Goal: Task Accomplishment & Management: Use online tool/utility

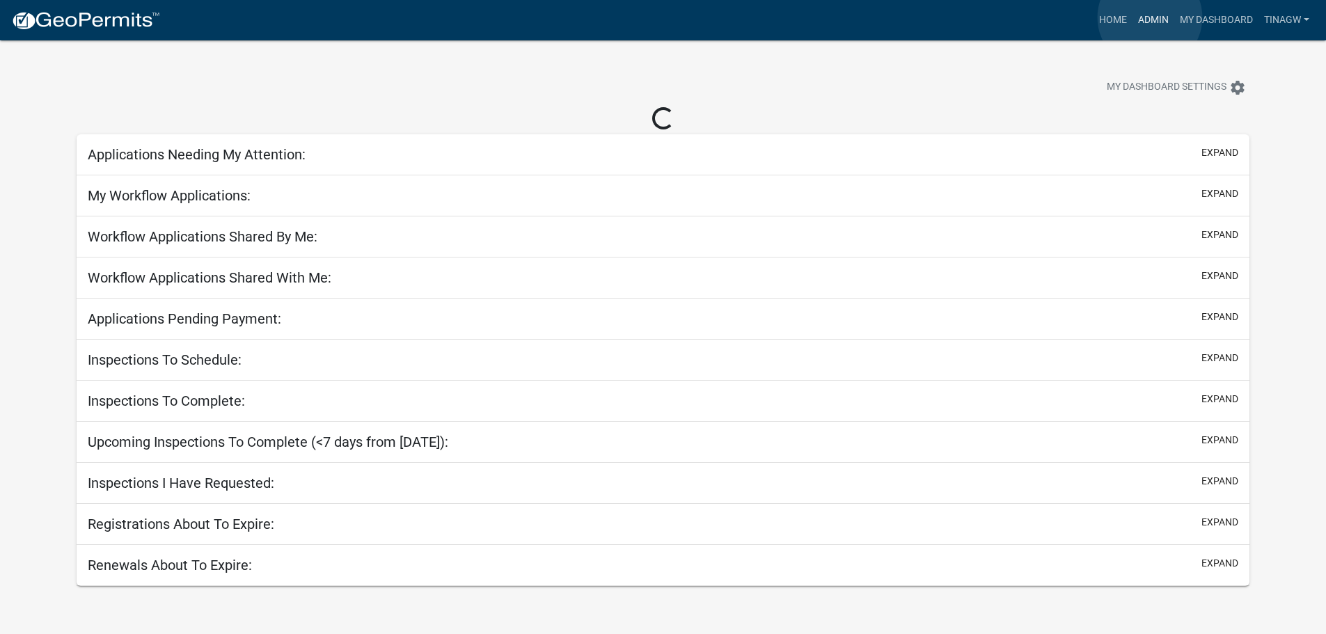
click at [1150, 17] on link "Admin" at bounding box center [1153, 20] width 42 height 26
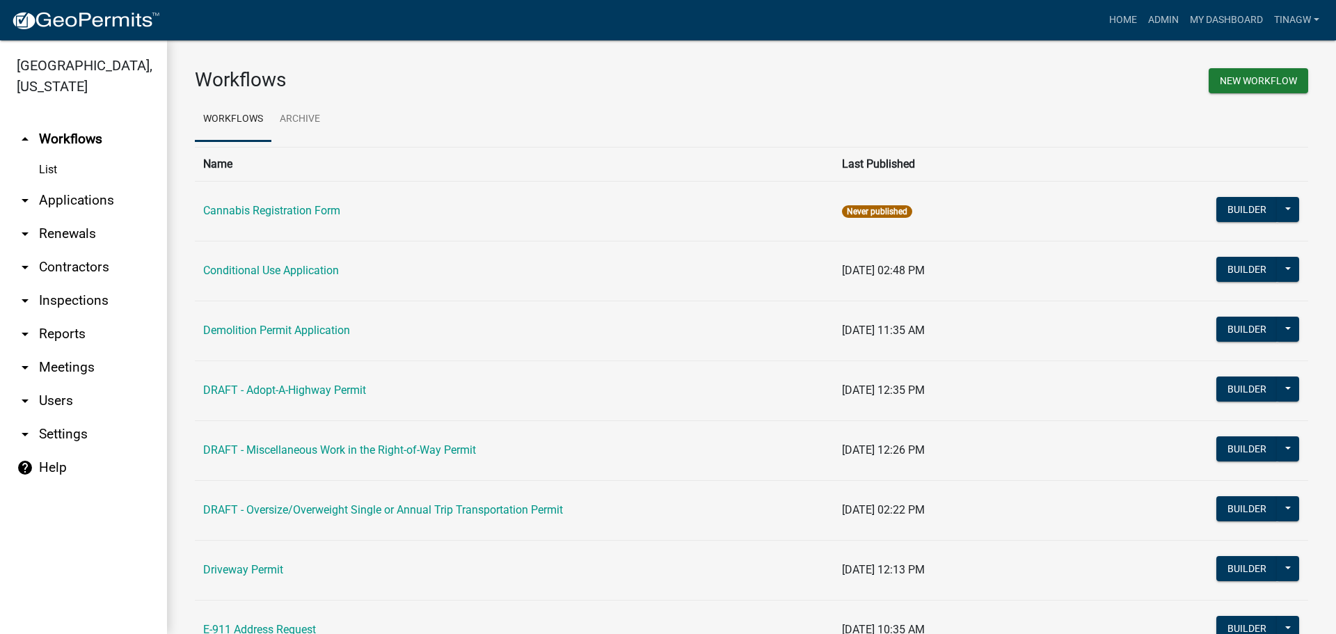
click at [79, 205] on link "arrow_drop_down Applications" at bounding box center [83, 200] width 167 height 33
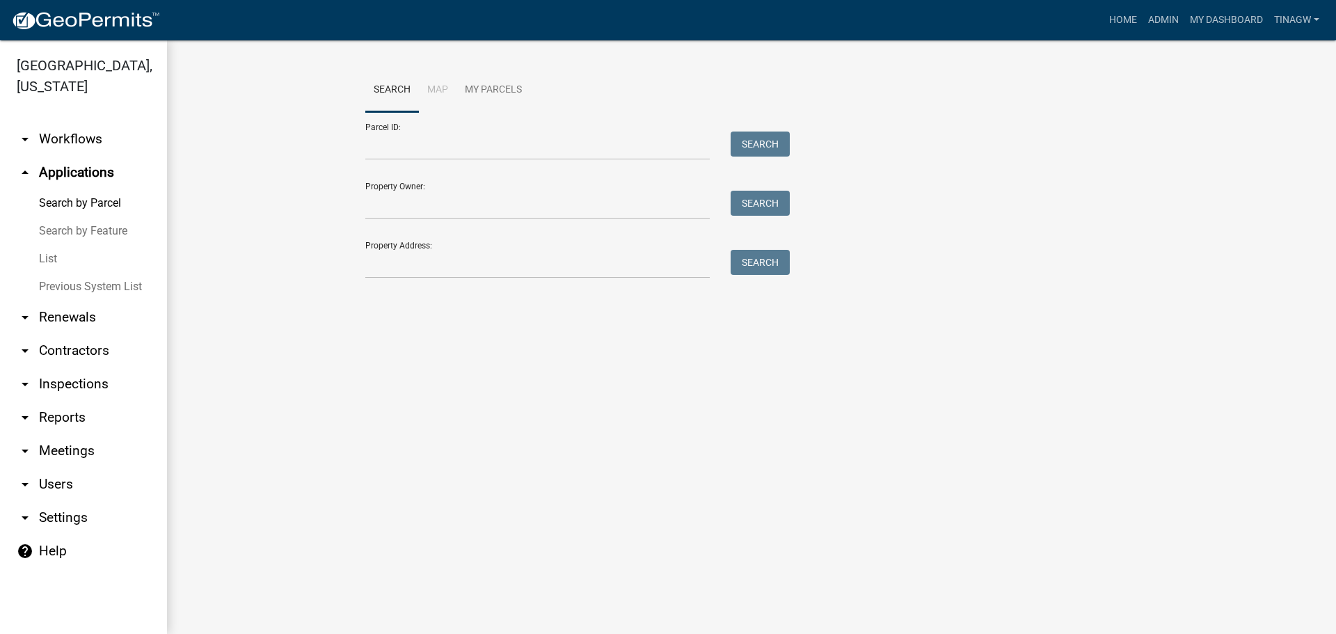
click at [45, 259] on link "List" at bounding box center [83, 259] width 167 height 28
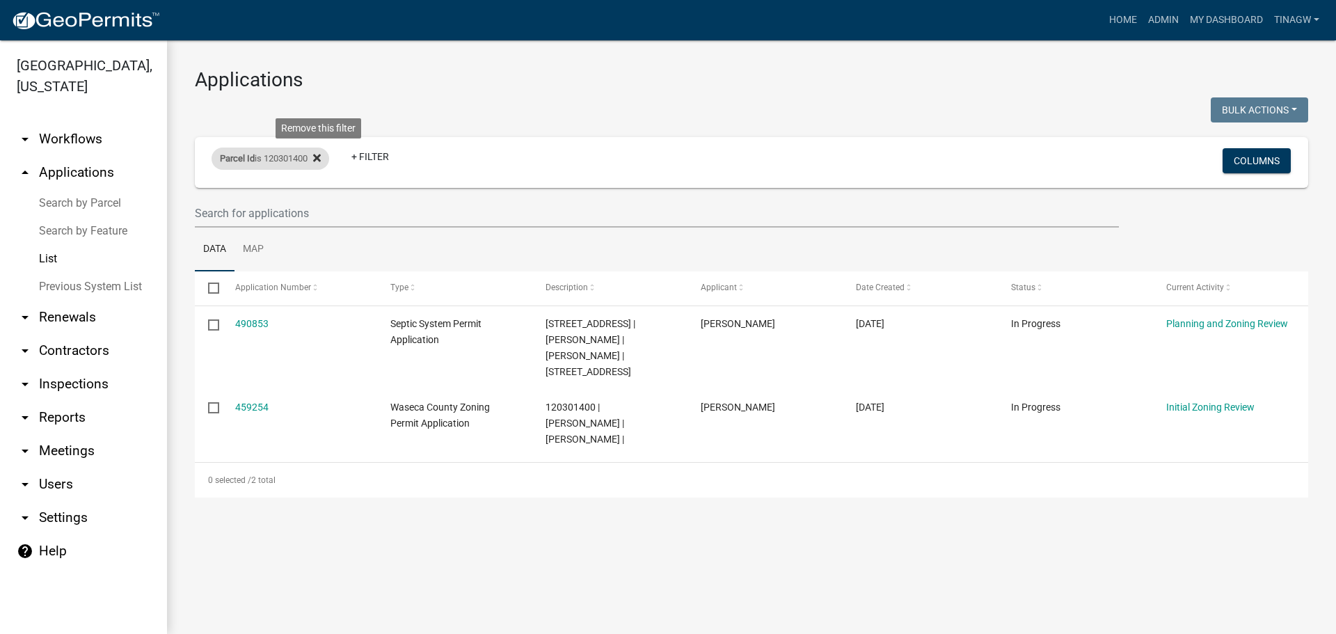
click at [321, 153] on icon at bounding box center [317, 157] width 8 height 11
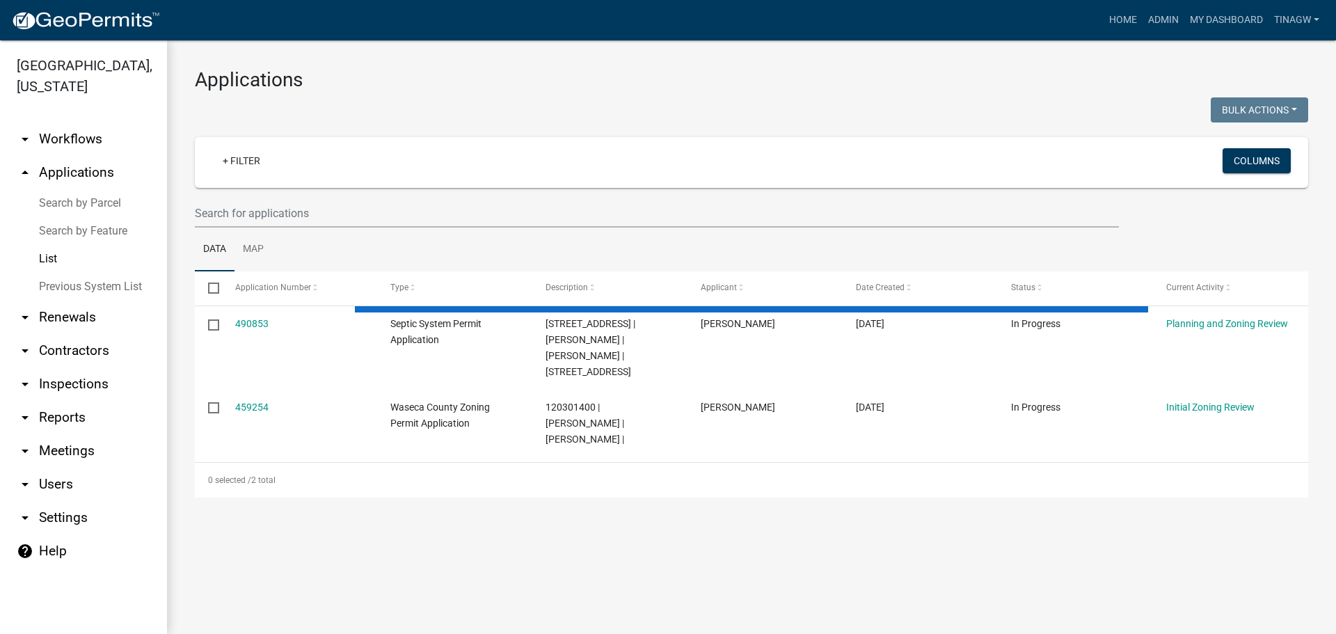
select select "1: 25"
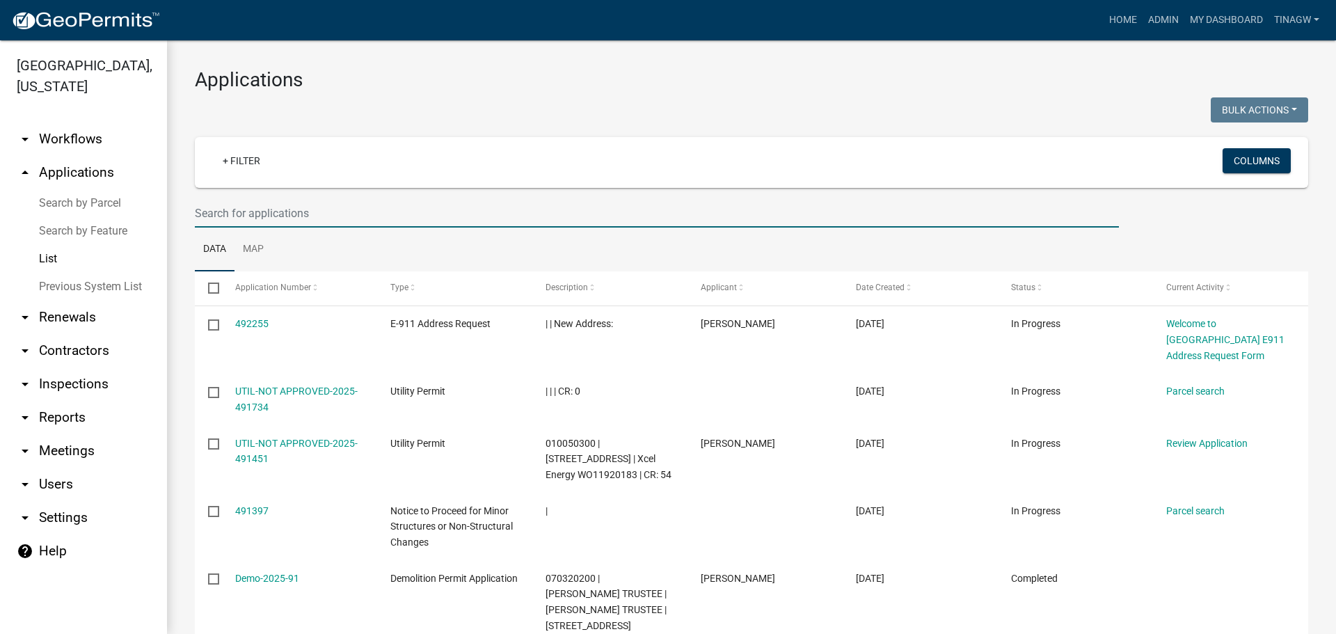
click at [249, 213] on input "text" at bounding box center [657, 213] width 924 height 29
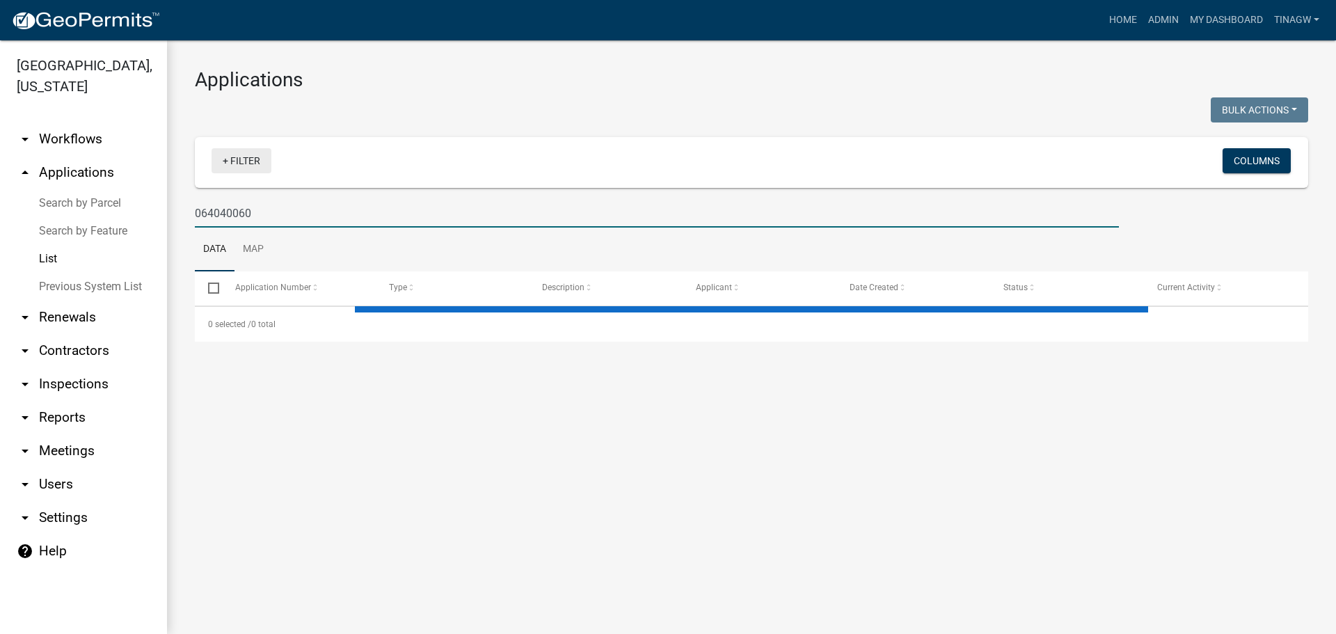
type input "064040060"
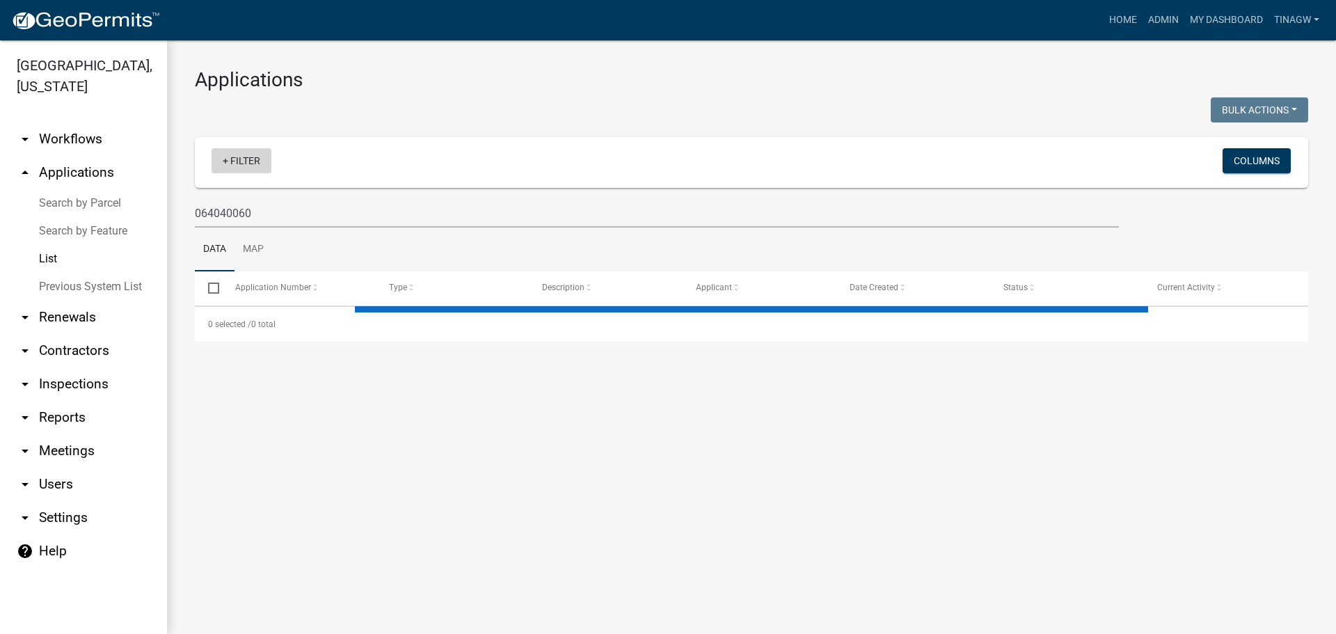
click at [228, 166] on link "+ Filter" at bounding box center [242, 160] width 60 height 25
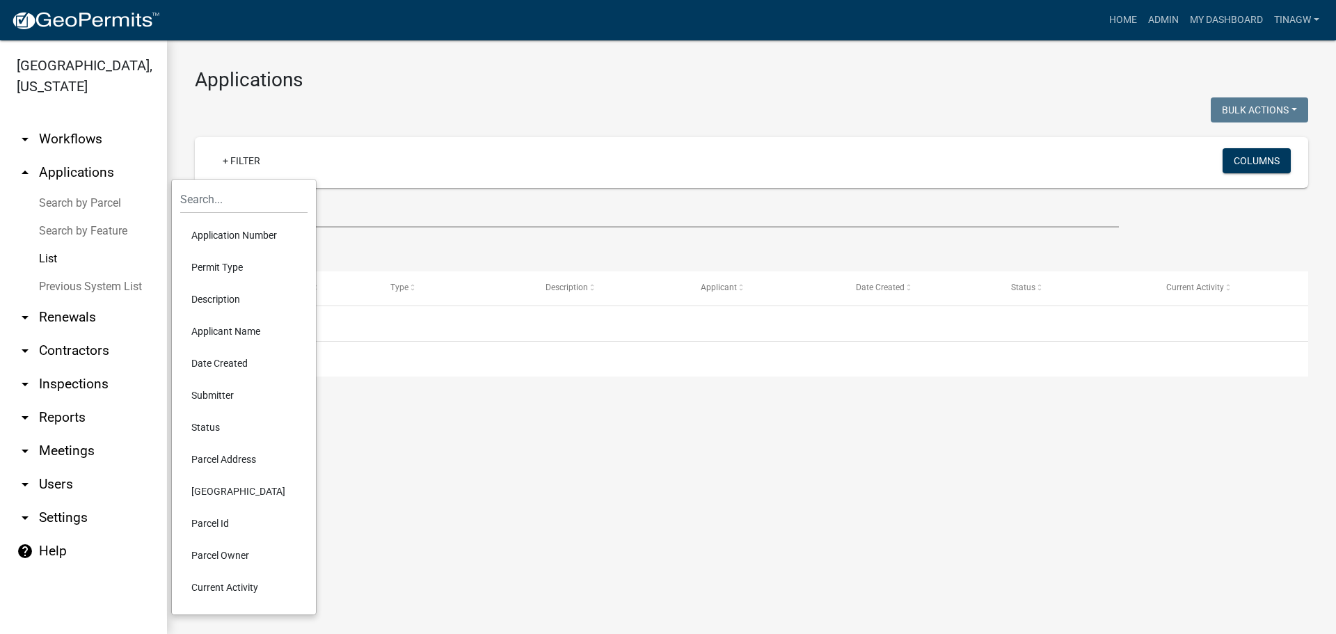
click at [200, 522] on li "Parcel Id" at bounding box center [243, 523] width 127 height 32
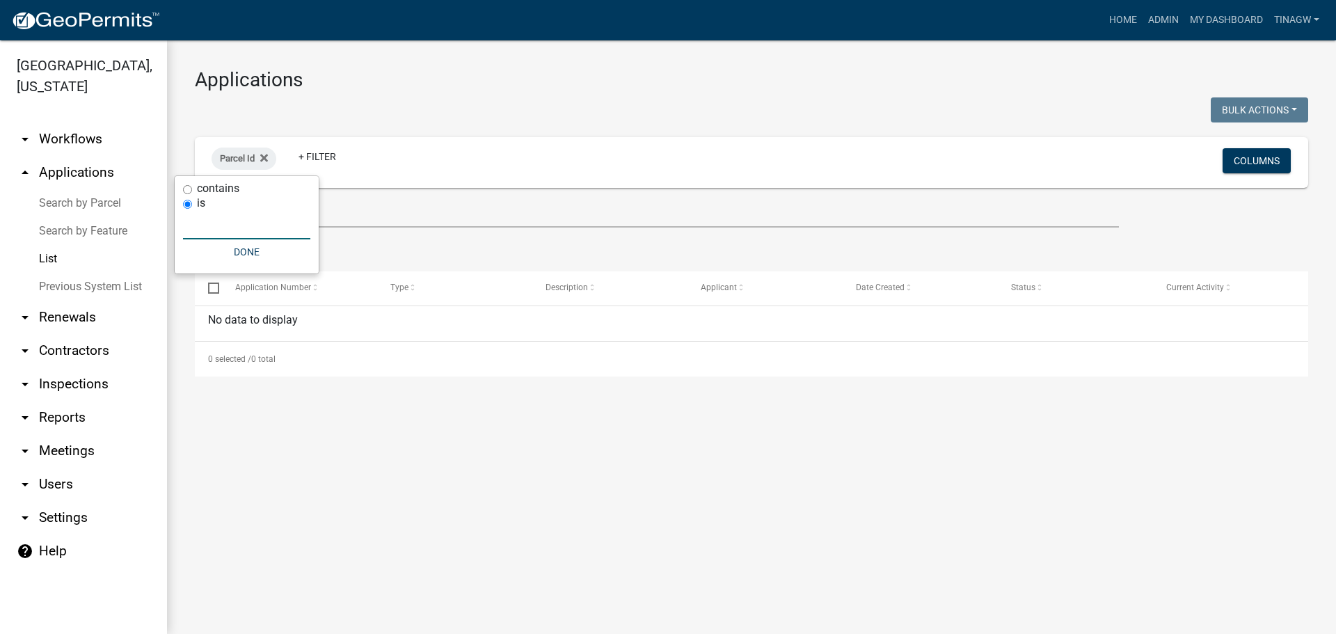
click at [248, 238] on input "text" at bounding box center [246, 225] width 127 height 29
drag, startPoint x: 285, startPoint y: 221, endPoint x: 183, endPoint y: 237, distance: 103.5
click at [183, 237] on body "Internet Explorer does NOT work with GeoPermits. Get a new browser for more sec…" at bounding box center [668, 317] width 1336 height 634
type input "064010060"
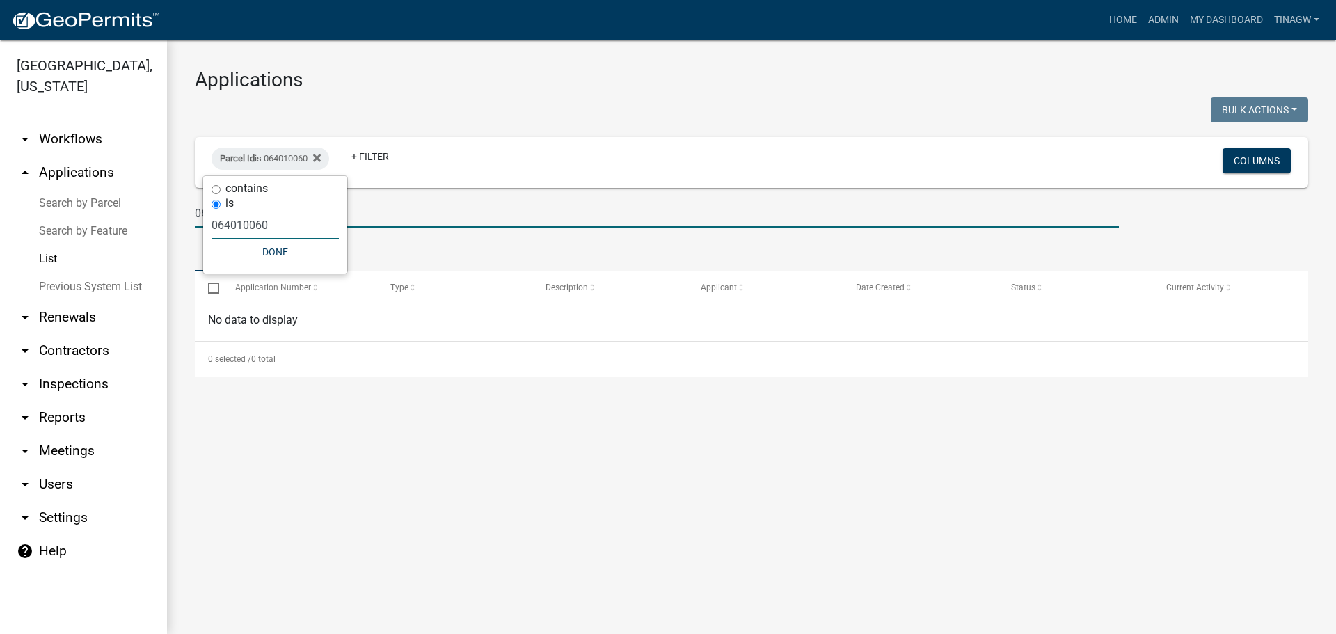
click at [377, 212] on input "064040060" at bounding box center [657, 213] width 924 height 29
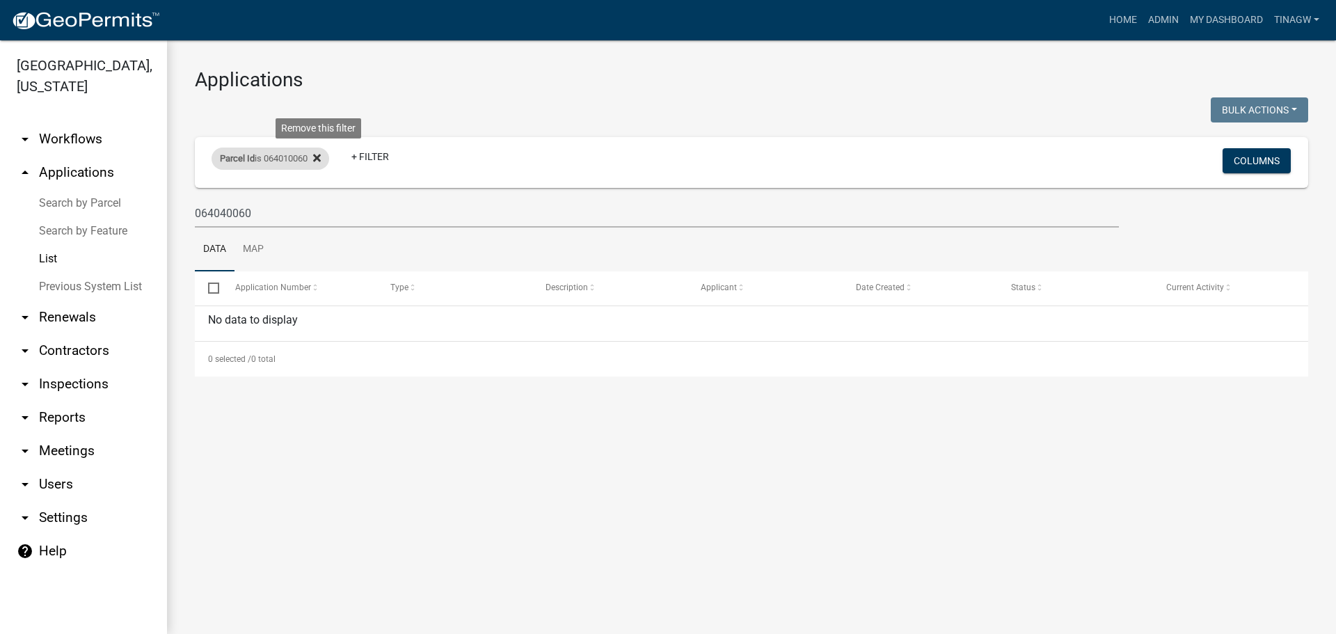
click at [321, 155] on icon at bounding box center [317, 157] width 8 height 11
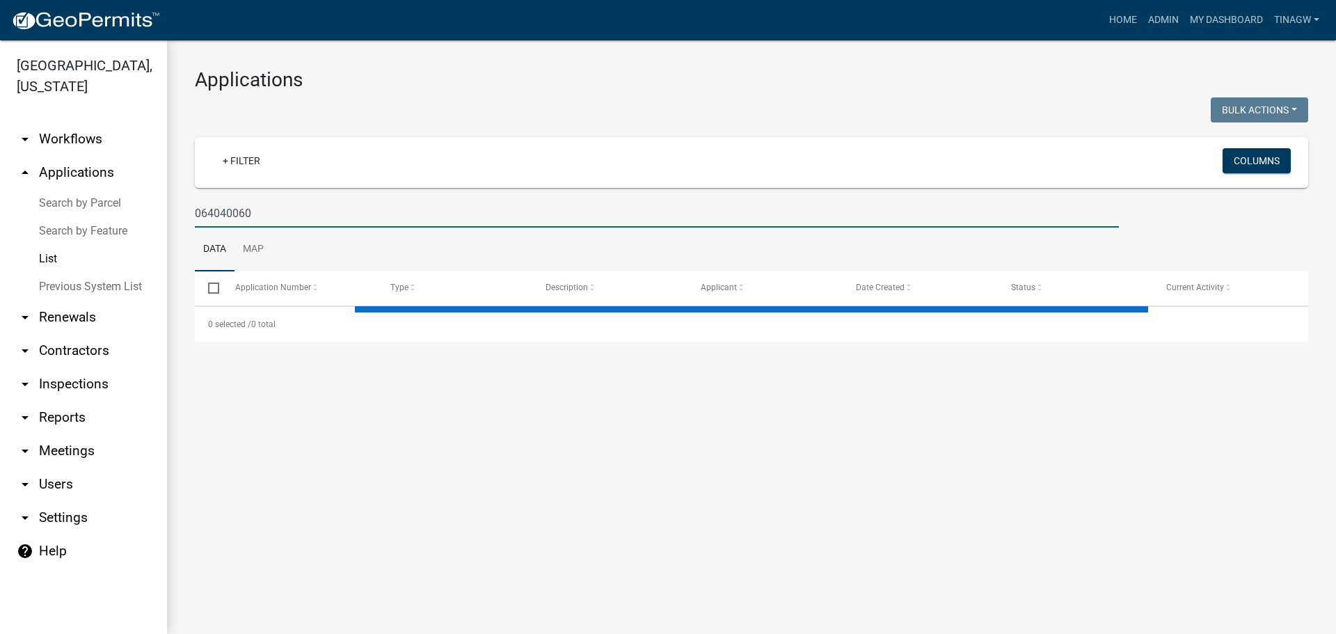
drag, startPoint x: 281, startPoint y: 216, endPoint x: 169, endPoint y: 219, distance: 112.1
click at [169, 219] on div "Applications Bulk Actions Void Expire Lock Withdraw + Filter Columns 064040060 …" at bounding box center [751, 204] width 1169 height 329
select select "1: 25"
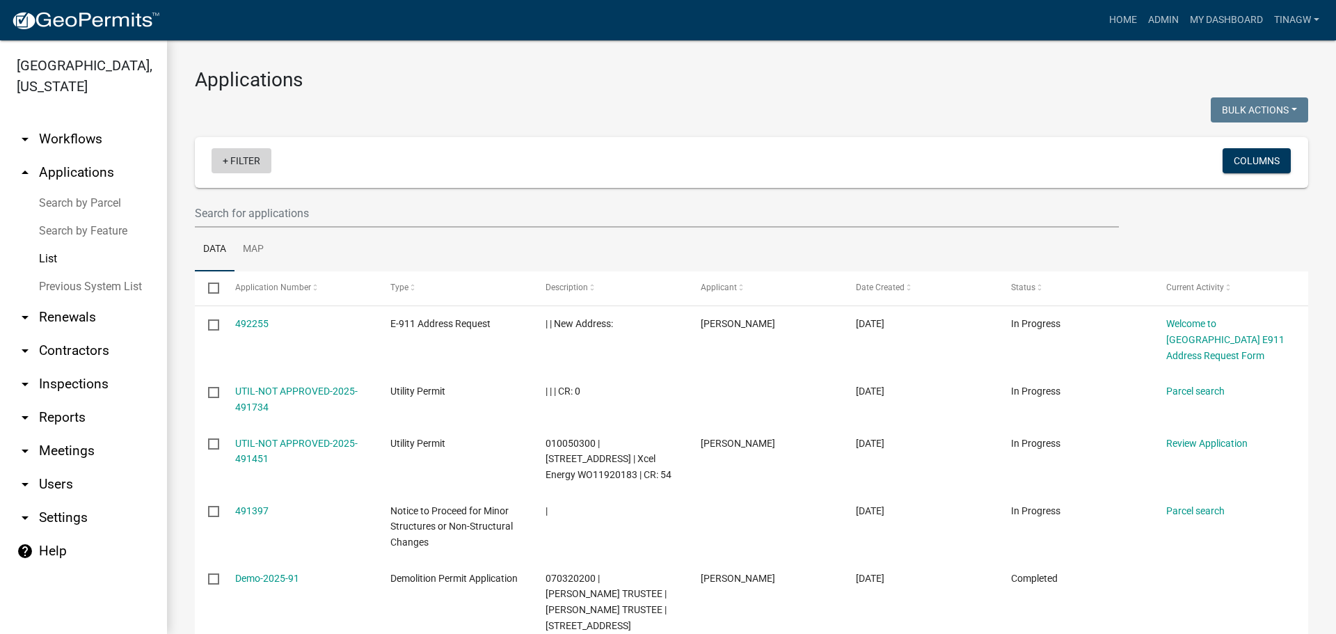
click at [234, 161] on link "+ Filter" at bounding box center [242, 160] width 60 height 25
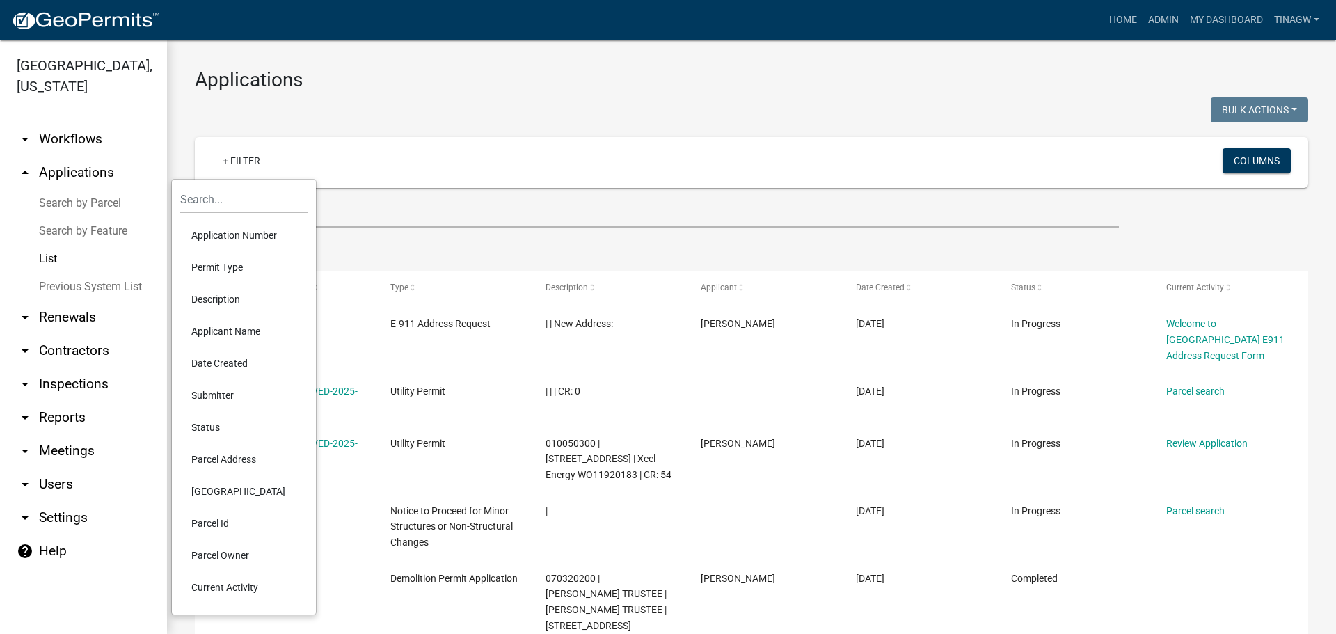
click at [211, 331] on li "Applicant Name" at bounding box center [243, 331] width 127 height 32
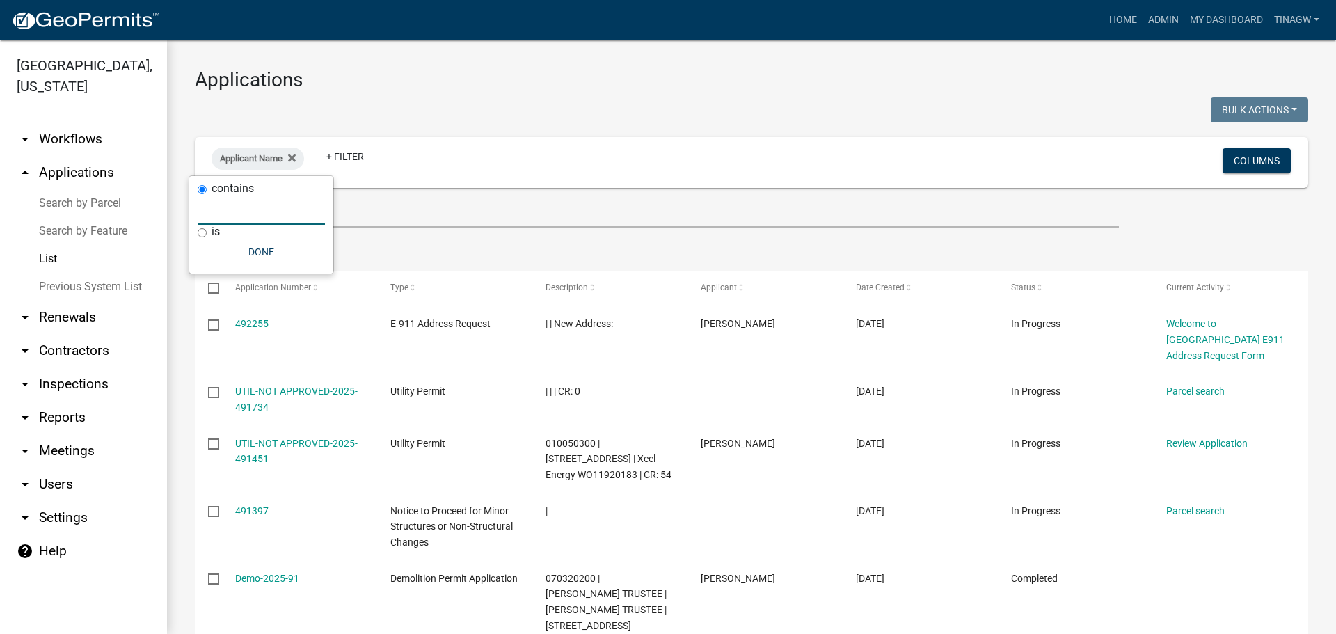
click at [233, 207] on input "text" at bounding box center [261, 210] width 127 height 29
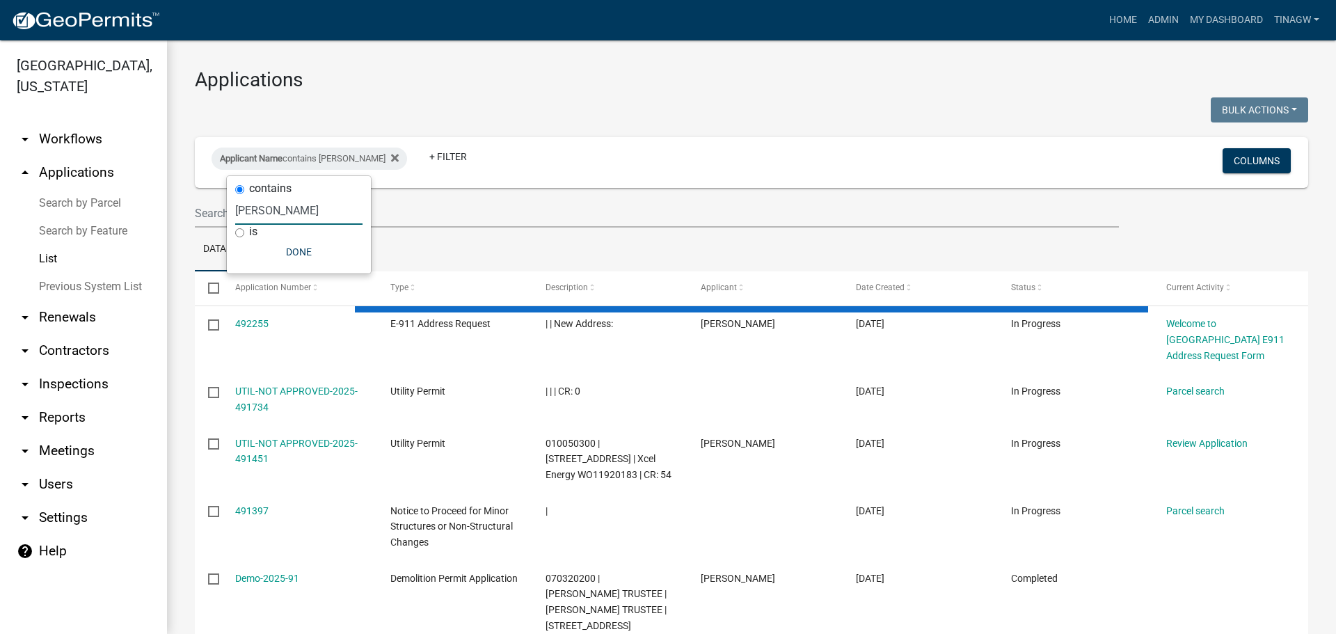
type input "[PERSON_NAME]"
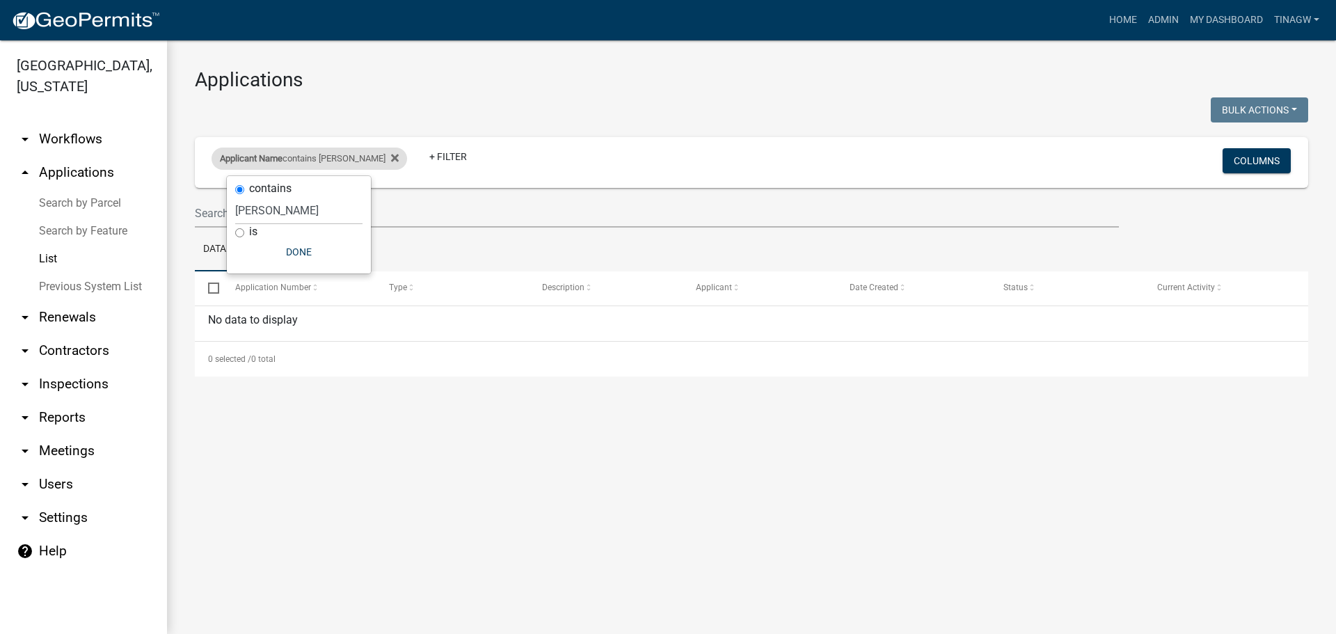
click at [374, 152] on div "Applicant Name contains [PERSON_NAME]" at bounding box center [310, 159] width 196 height 22
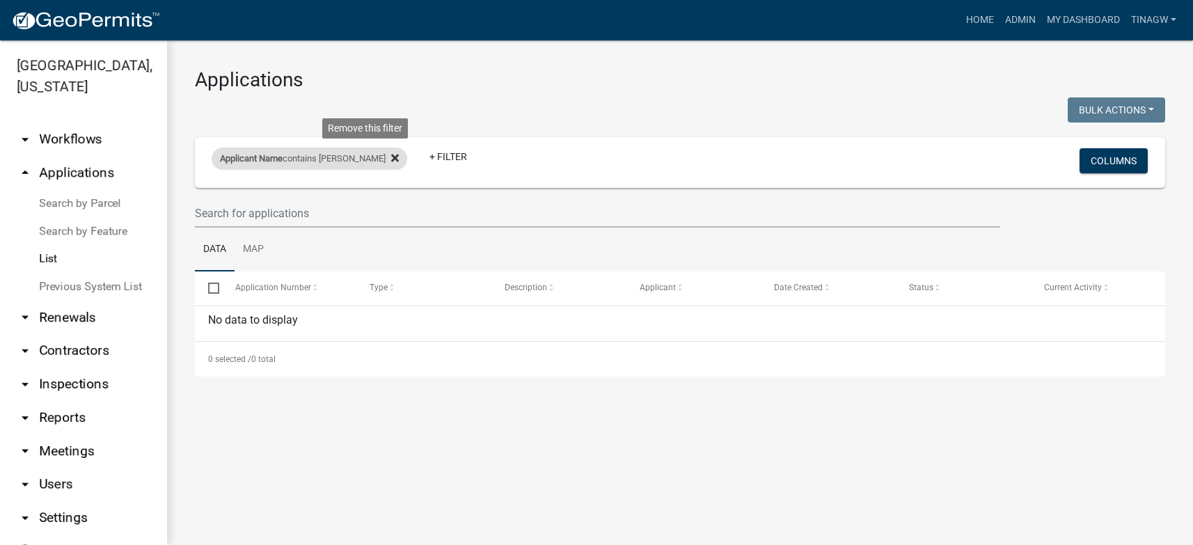
click at [391, 161] on icon at bounding box center [395, 157] width 8 height 11
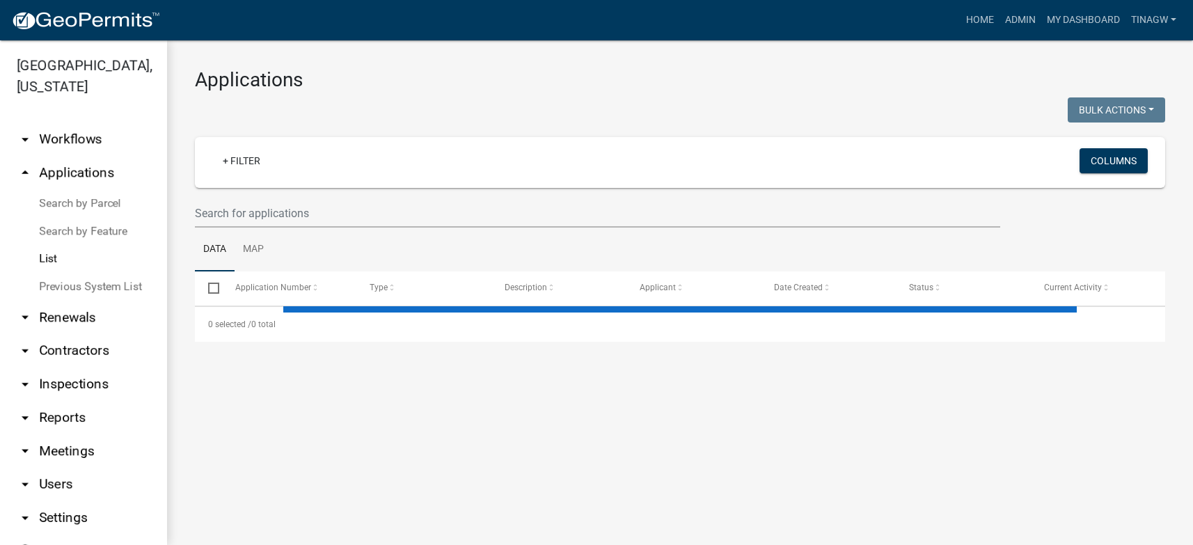
select select "1: 25"
